Goal: Task Accomplishment & Management: Manage account settings

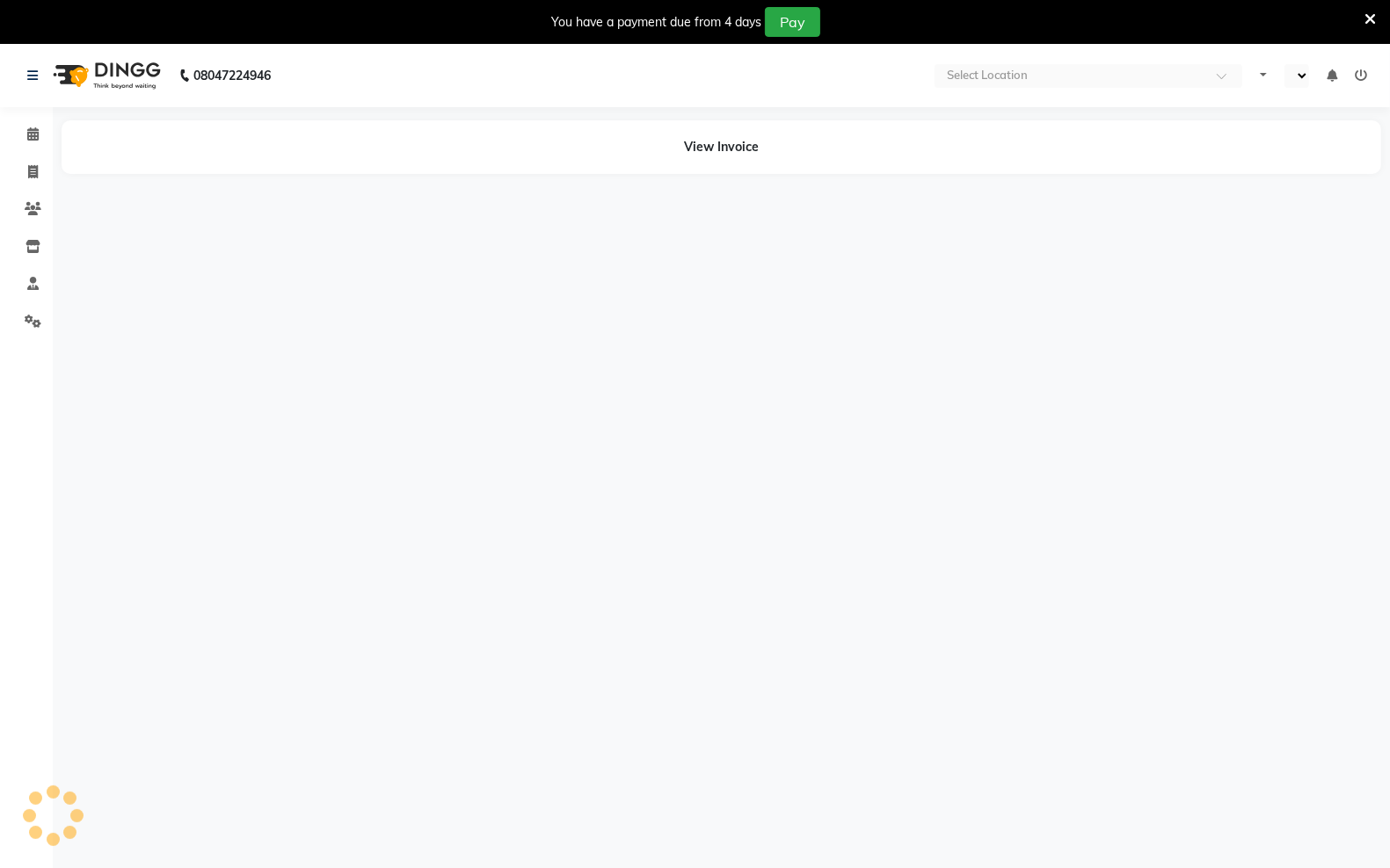
select select "en"
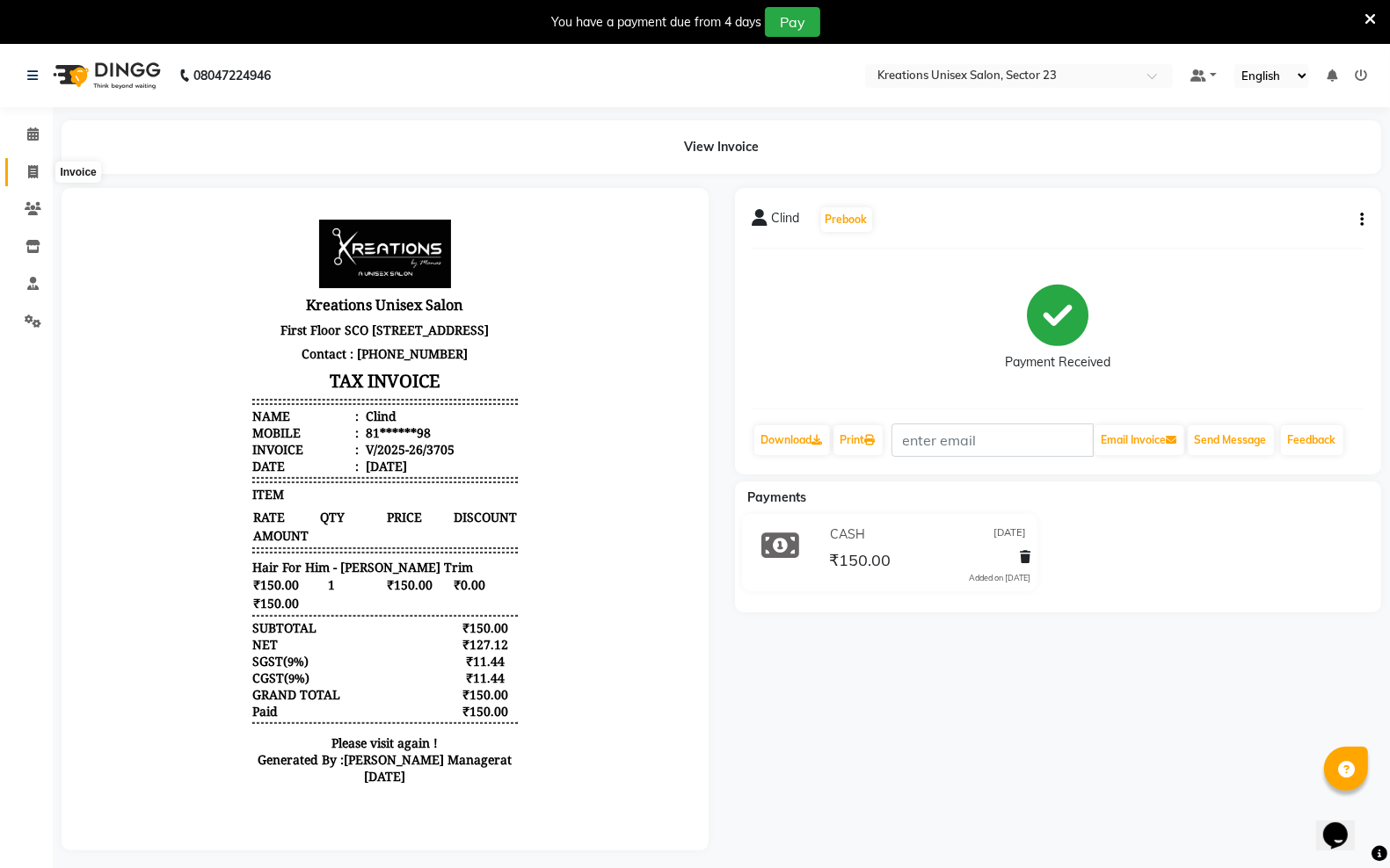
click at [20, 179] on span at bounding box center [33, 172] width 31 height 20
select select "service"
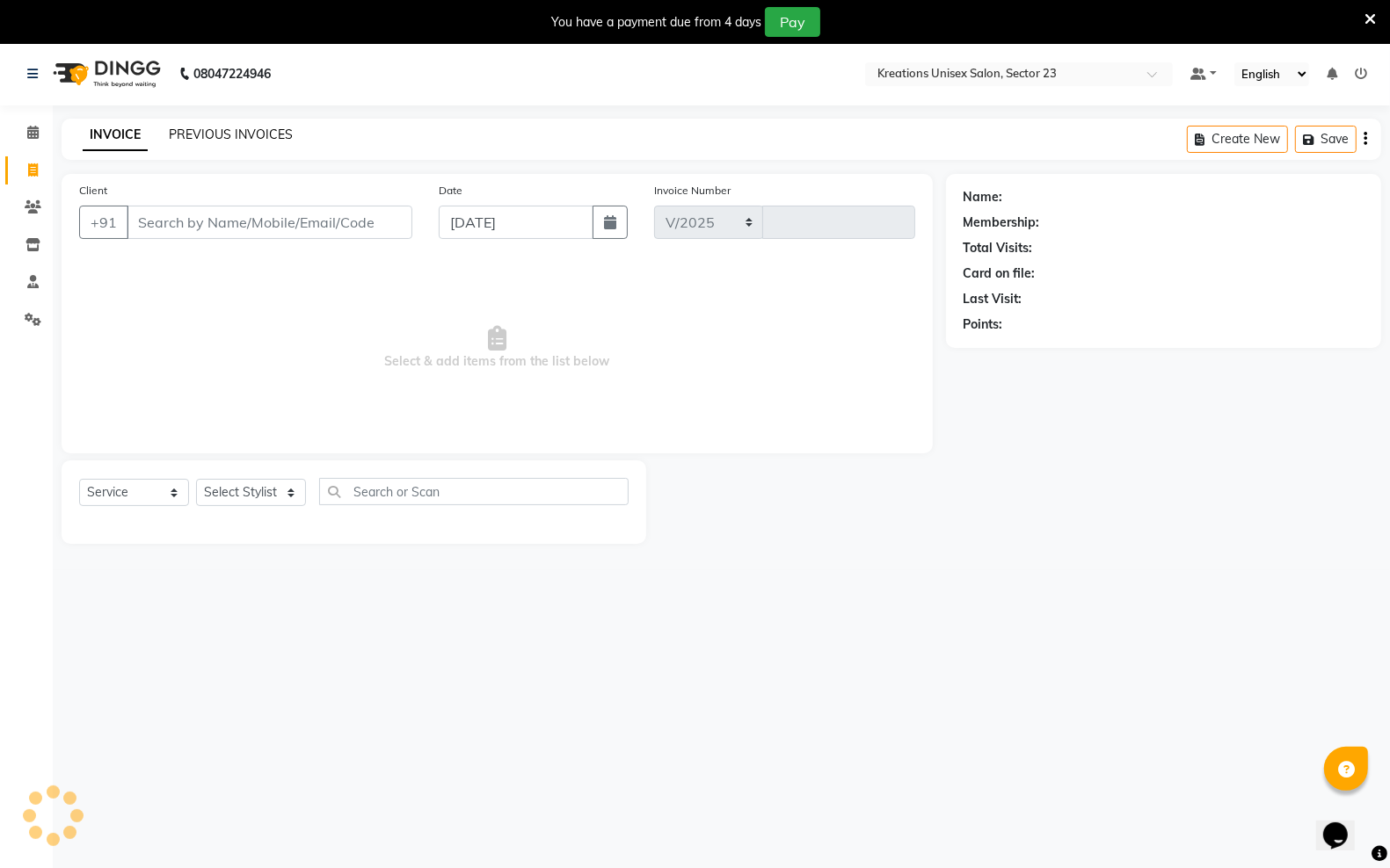
select select "6161"
type input "3708"
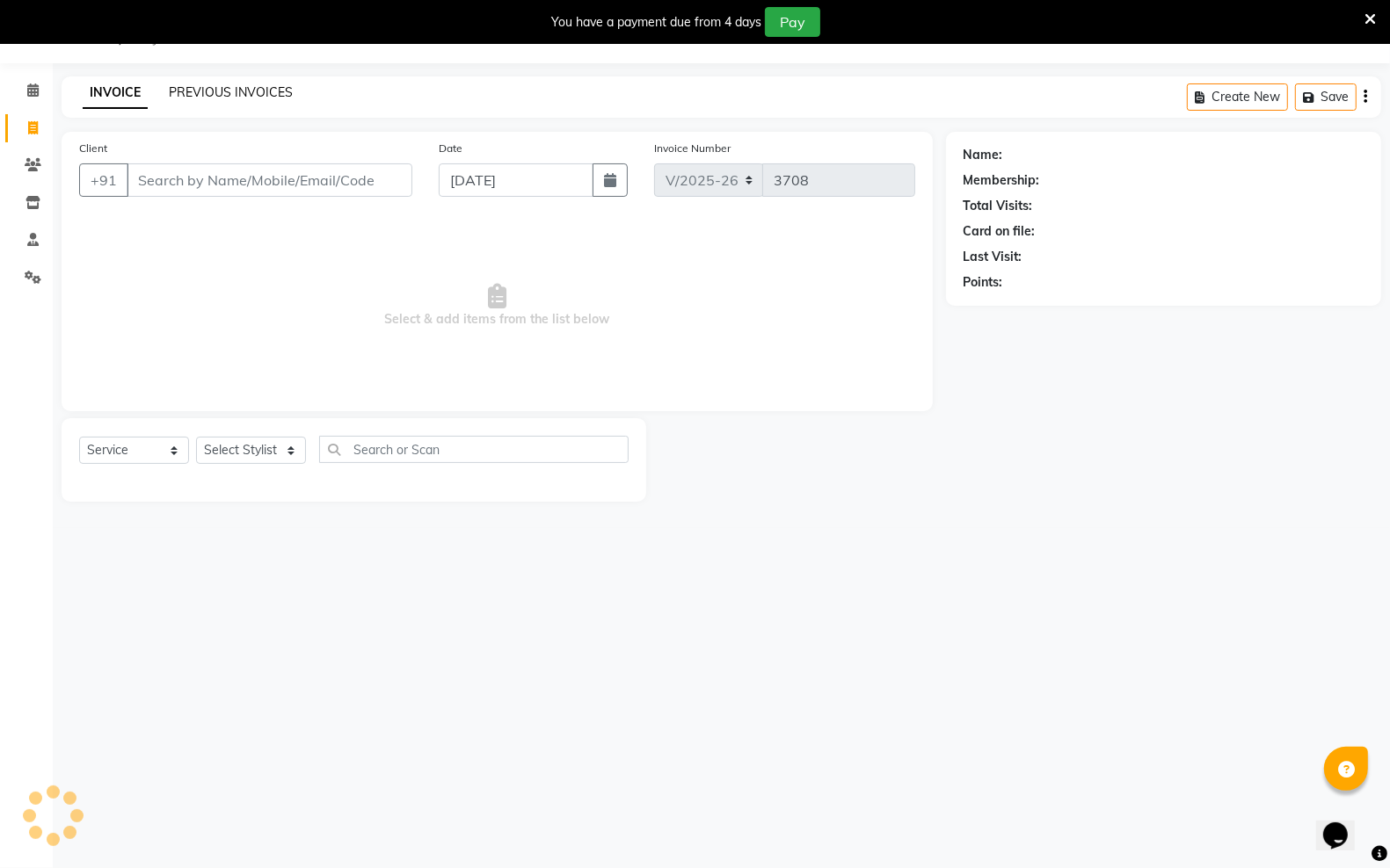
click at [265, 96] on link "PREVIOUS INVOICES" at bounding box center [230, 92] width 124 height 16
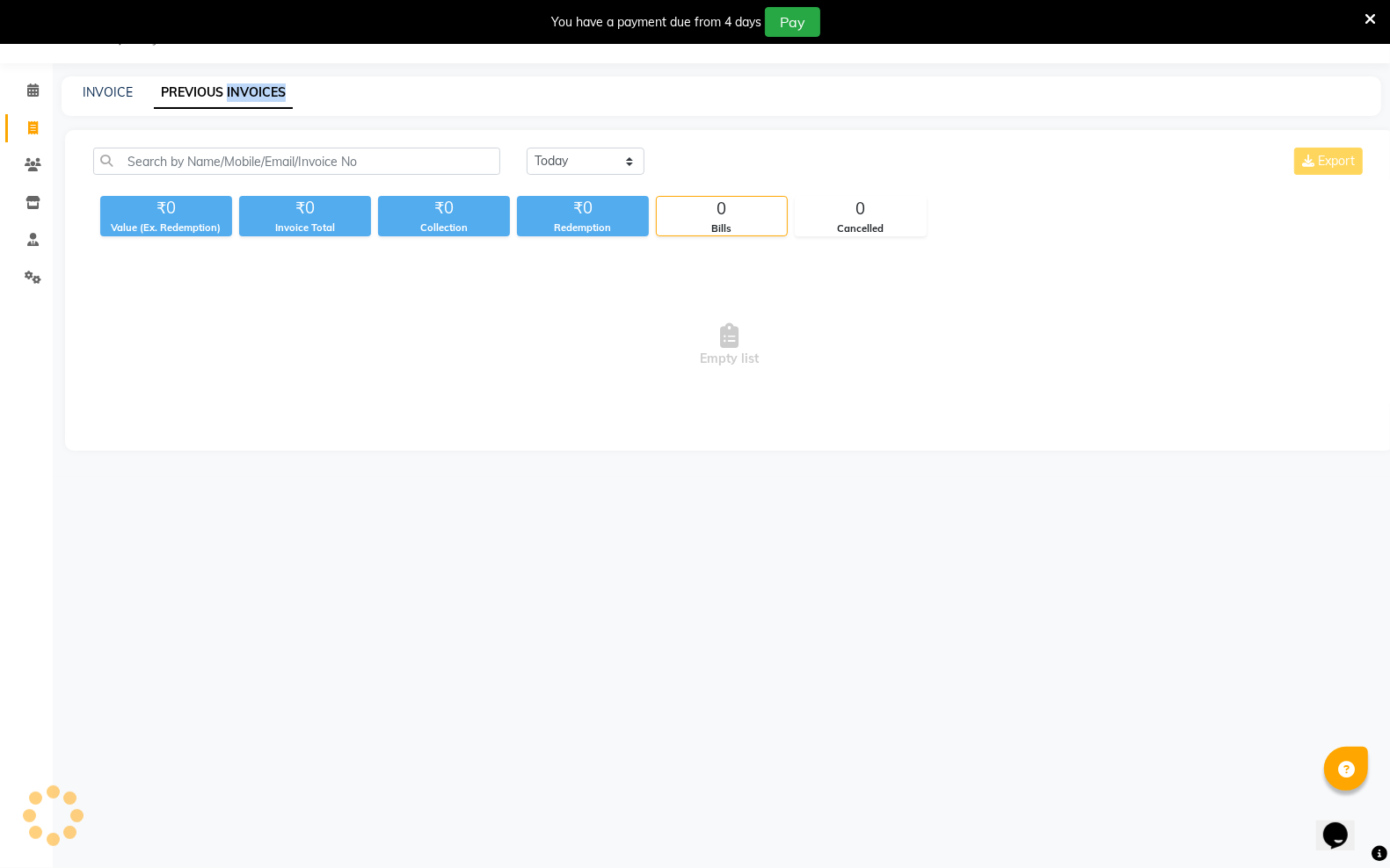
click at [265, 96] on link "PREVIOUS INVOICES" at bounding box center [223, 93] width 139 height 31
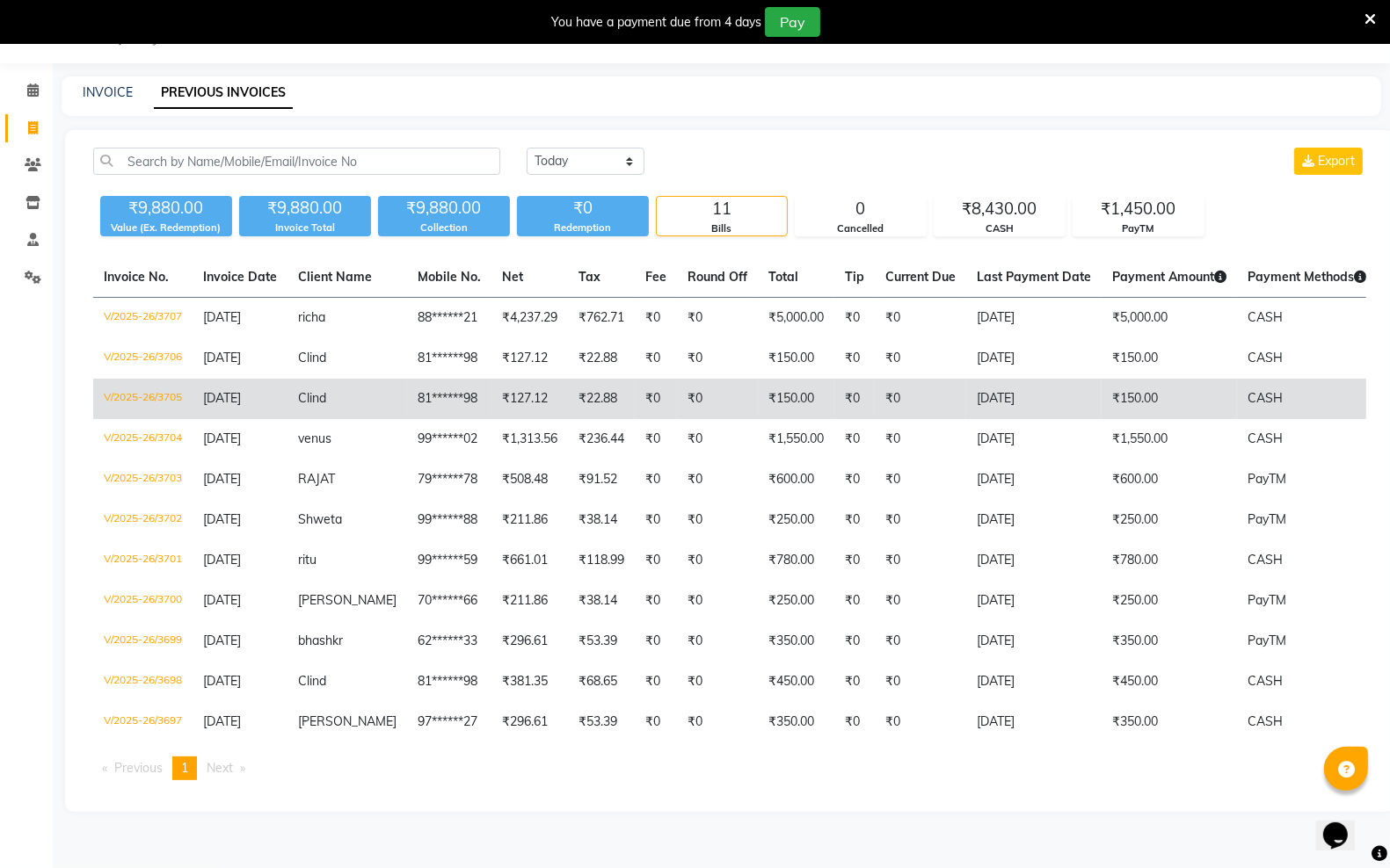
click at [966, 395] on td "[DATE]" at bounding box center [1034, 399] width 135 height 41
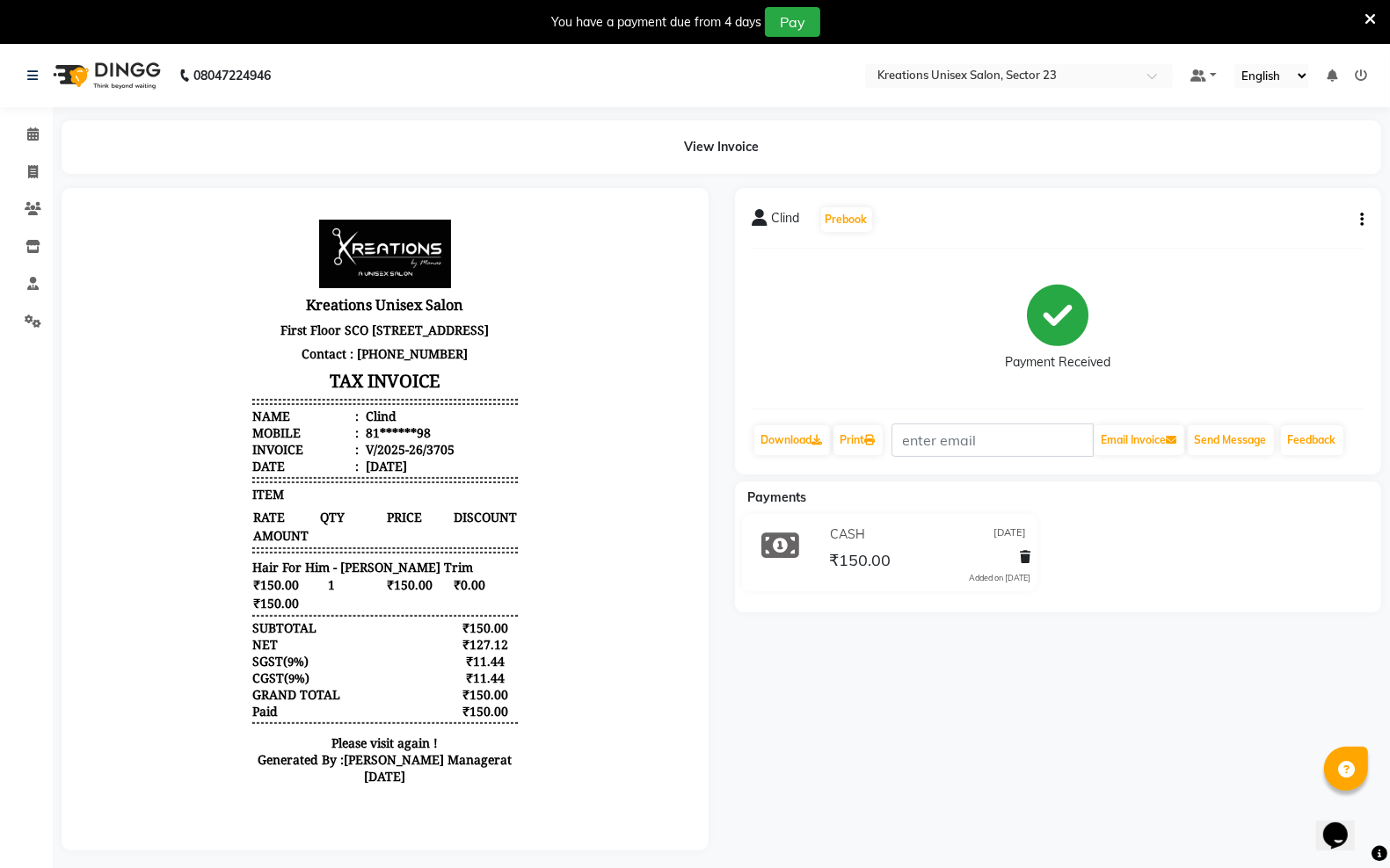
click at [1367, 15] on icon at bounding box center [1370, 19] width 11 height 16
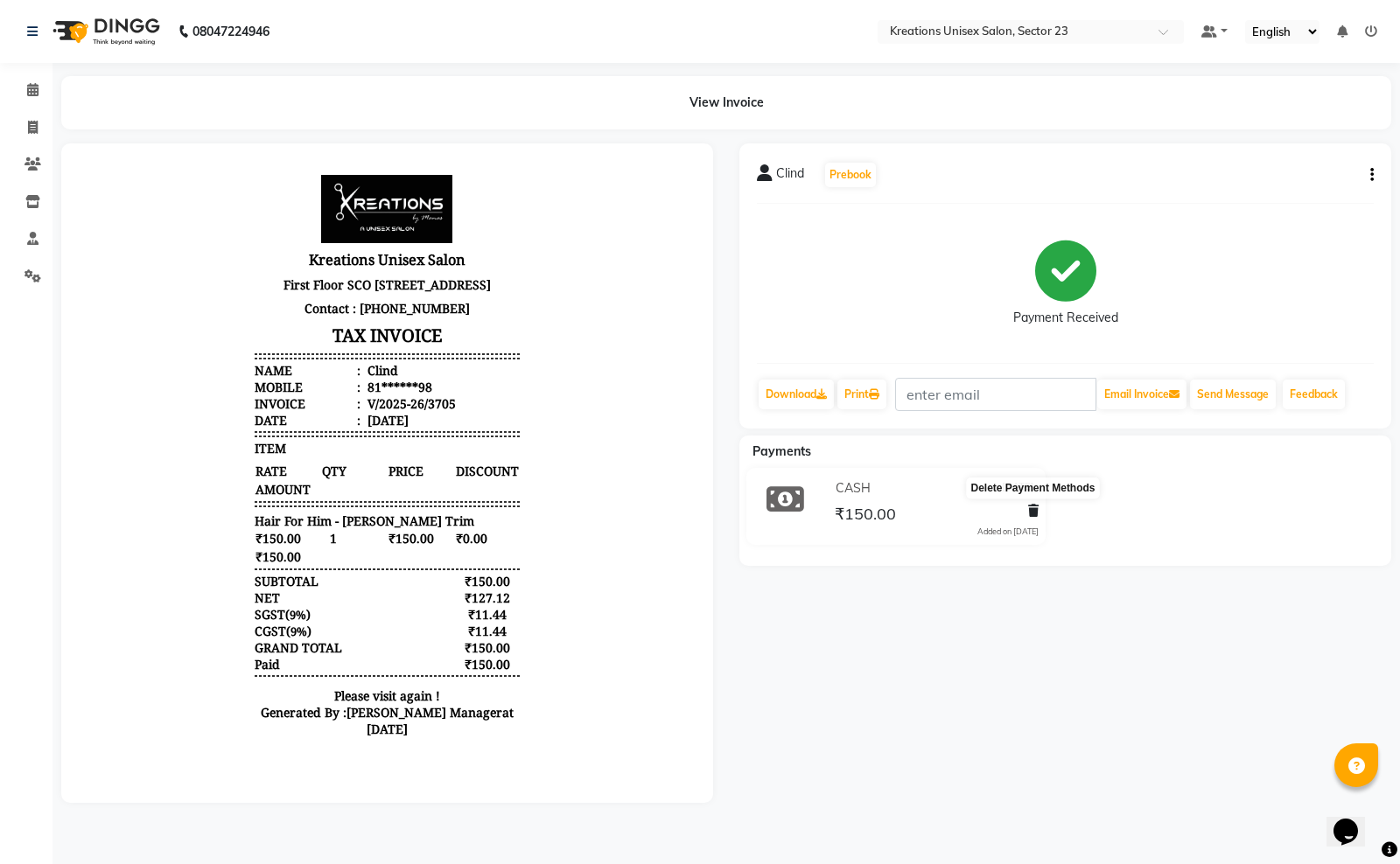
click at [1031, 512] on icon at bounding box center [1033, 510] width 10 height 12
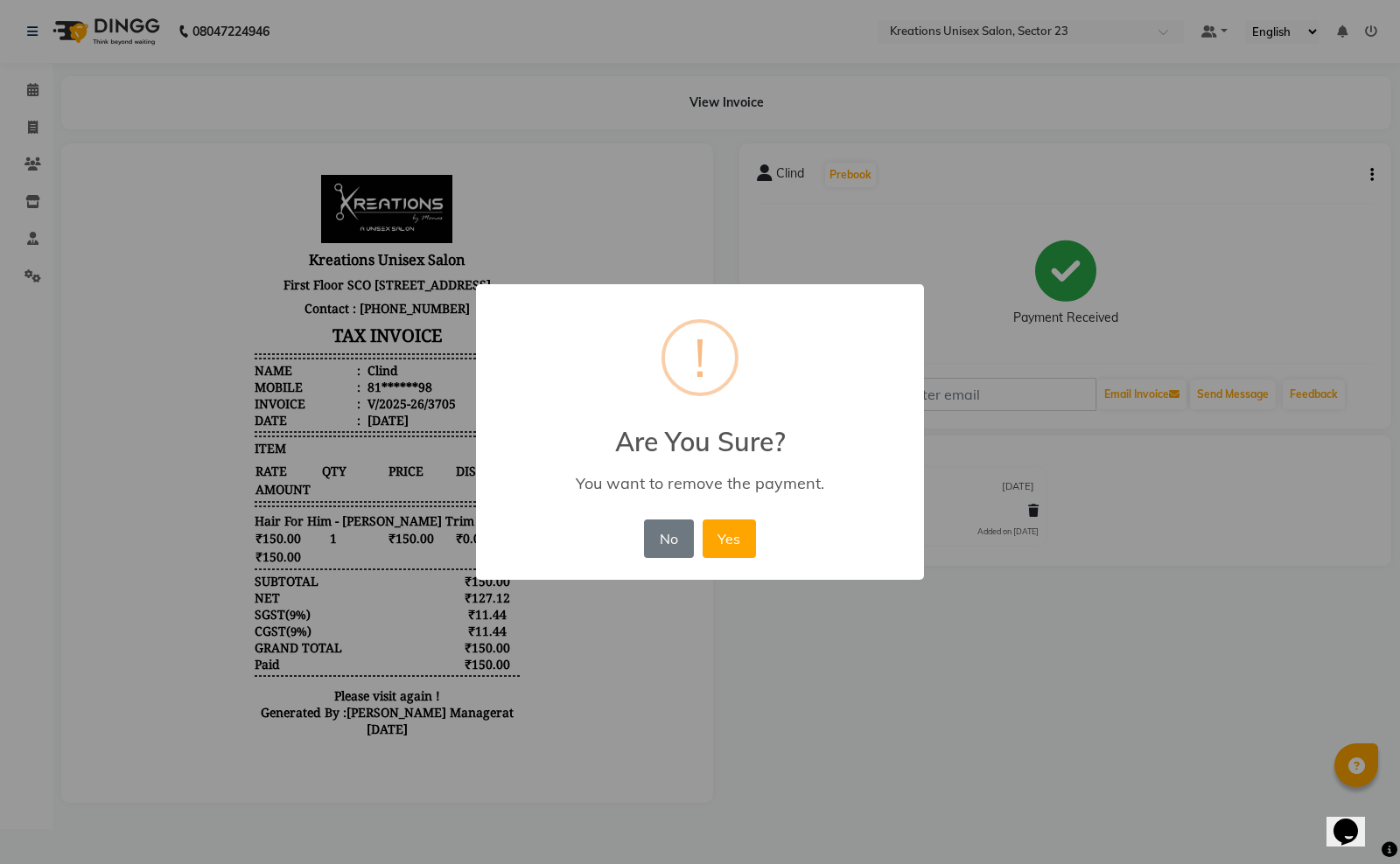
click at [814, 628] on div "× ! Are You Sure? You want to remove the payment. No No Yes" at bounding box center [700, 432] width 1400 height 864
click at [662, 552] on button "No" at bounding box center [668, 538] width 49 height 39
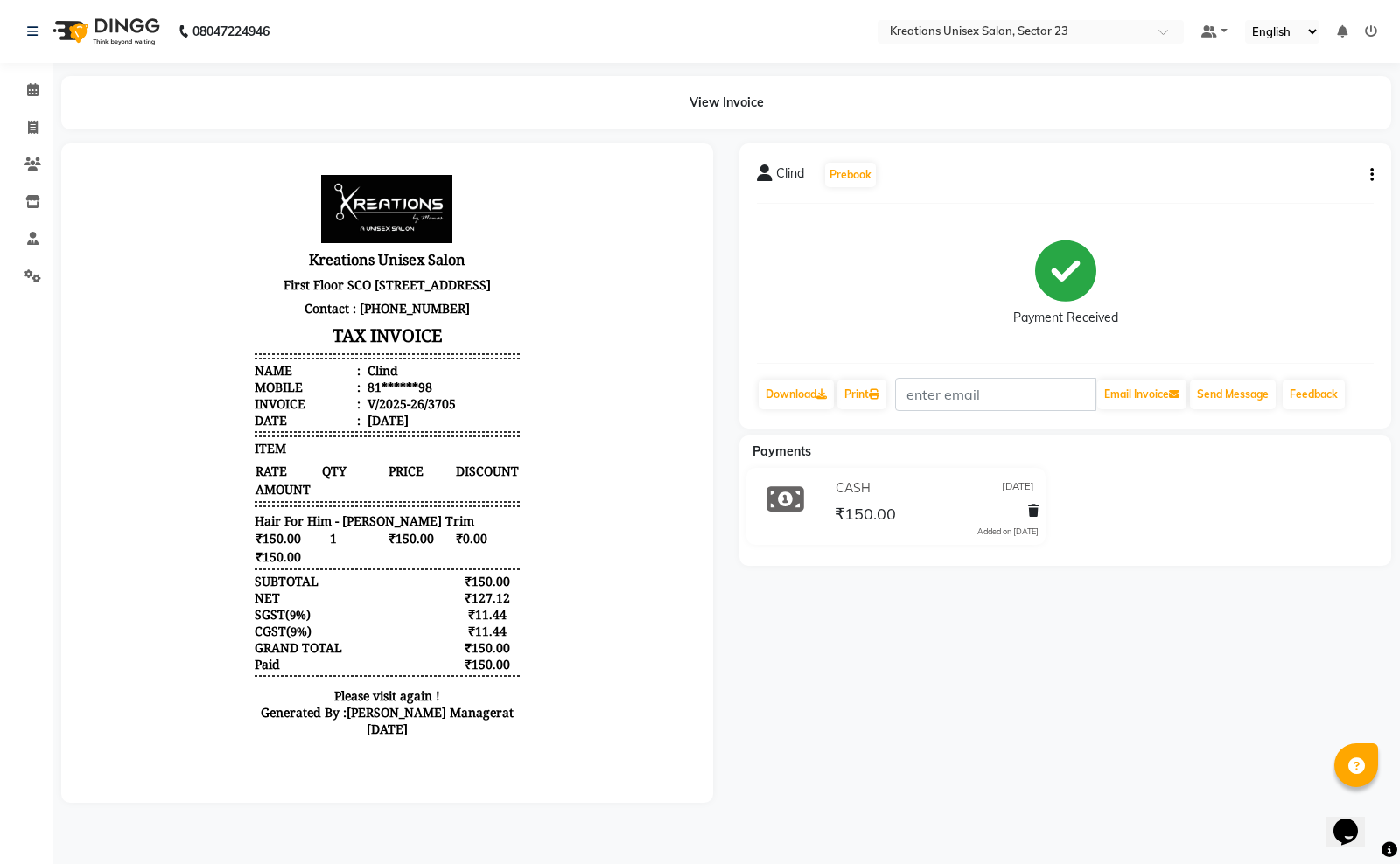
click at [1370, 176] on button "button" at bounding box center [1368, 176] width 10 height 19
click at [1335, 151] on div "Cancel Invoice" at bounding box center [1301, 153] width 88 height 22
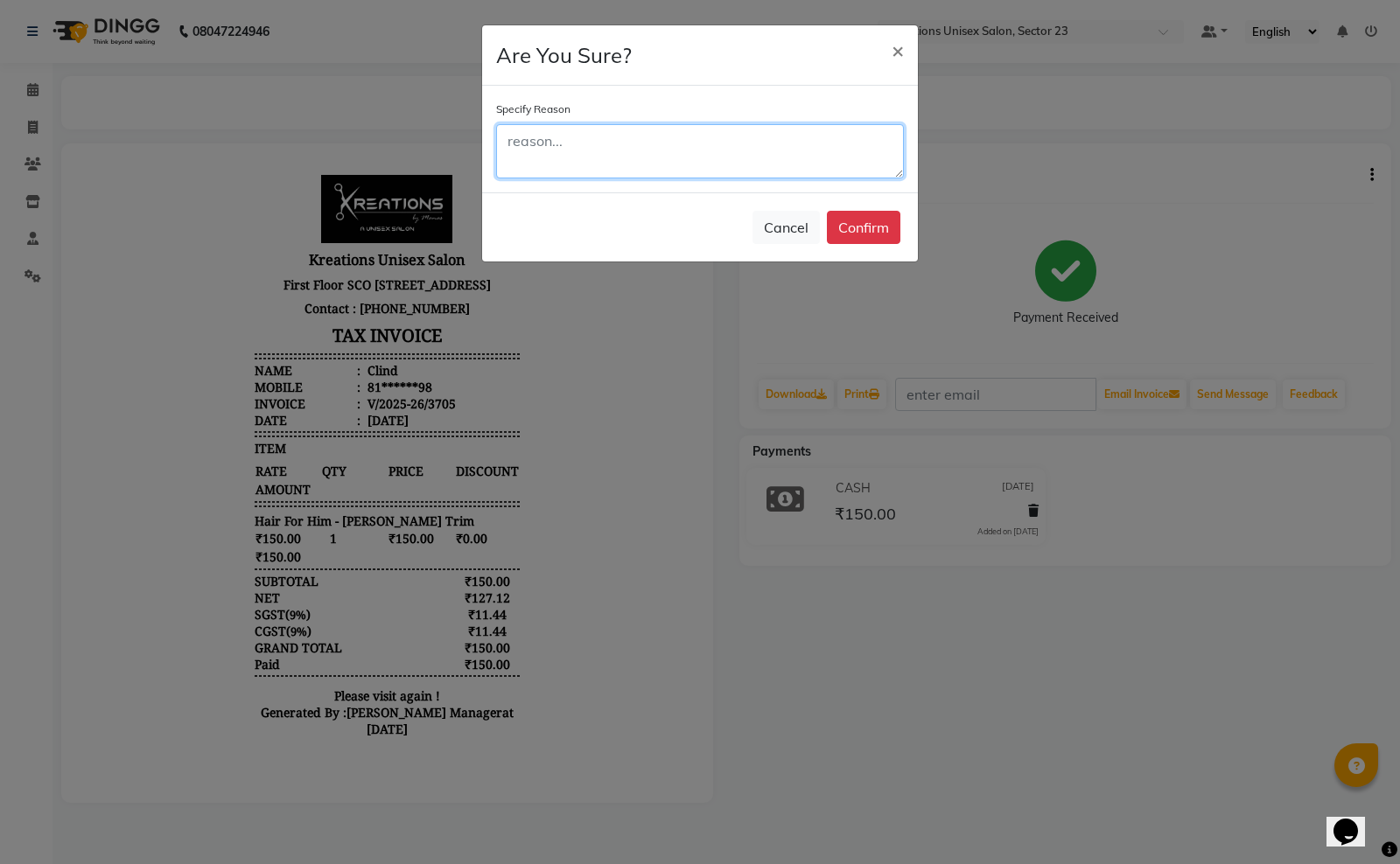
click at [576, 131] on textarea at bounding box center [700, 152] width 408 height 55
click at [777, 141] on textarea "rong" at bounding box center [700, 152] width 408 height 55
type textarea "r"
click at [855, 226] on button "Confirm" at bounding box center [864, 227] width 73 height 33
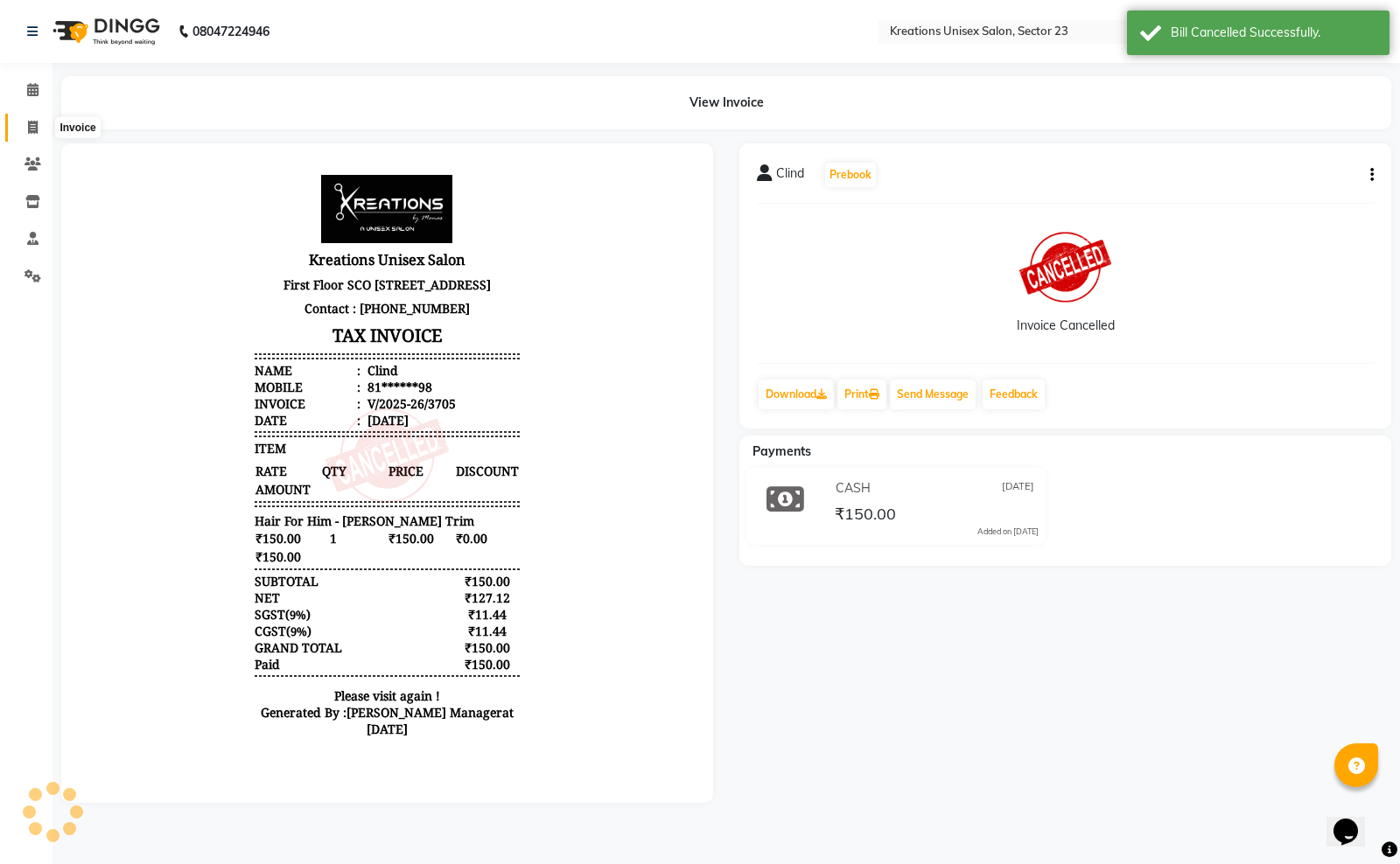
click at [32, 123] on icon at bounding box center [33, 127] width 9 height 13
select select "service"
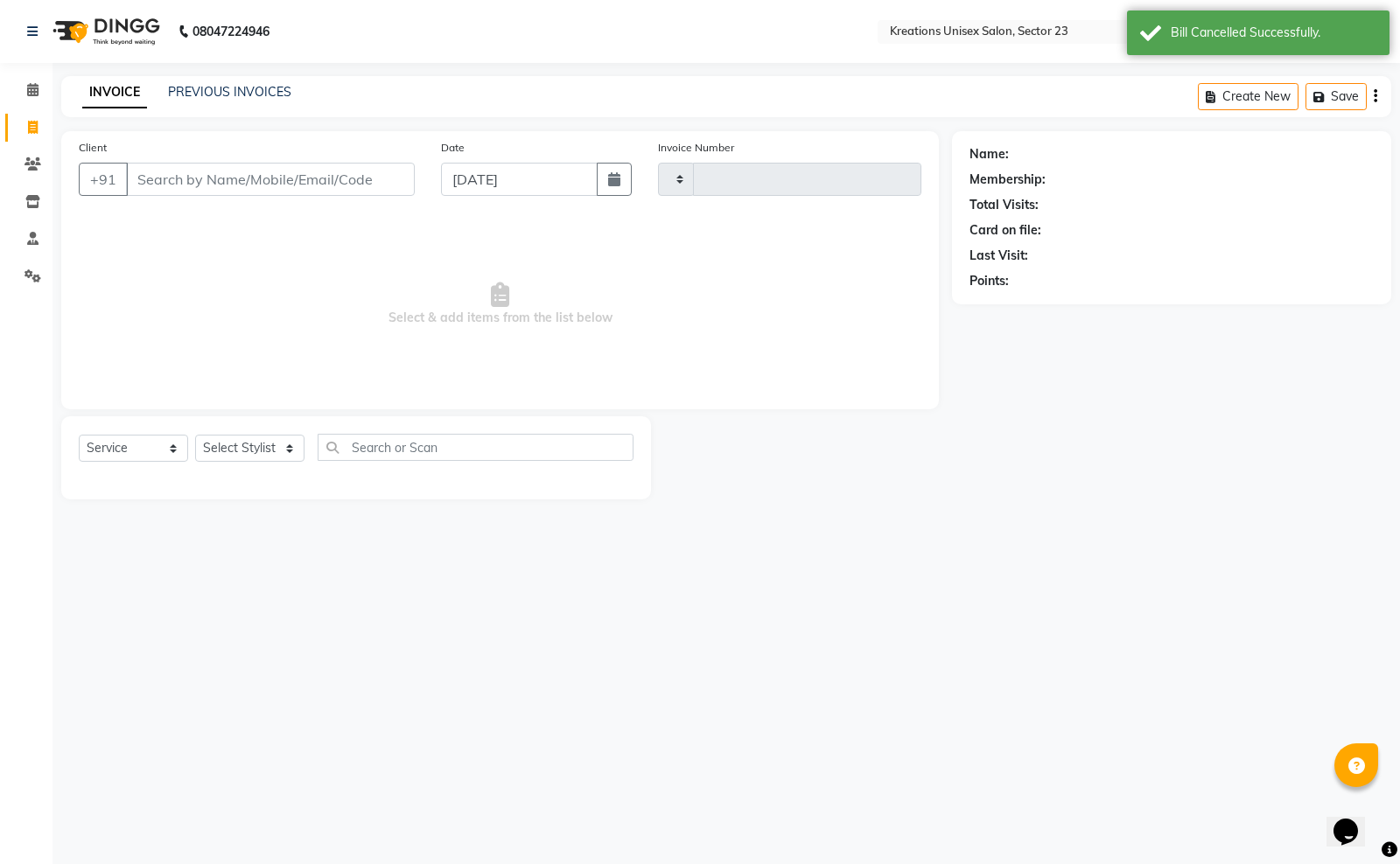
type input "3708"
select select "6161"
